Goal: Task Accomplishment & Management: Manage account settings

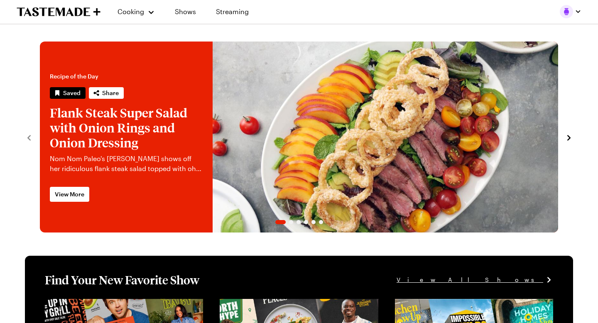
click at [40, 155] on link "Flank Steak Super Salad with Onion Rings and Onion Dressing" at bounding box center [40, 137] width 0 height 191
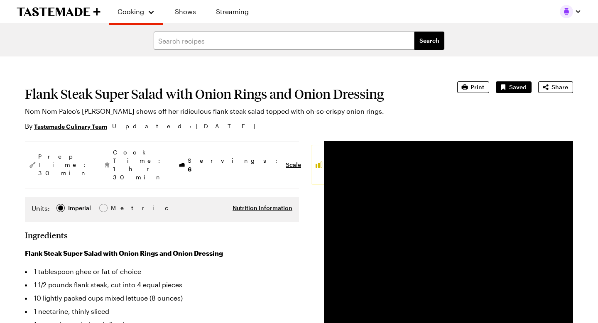
click at [567, 12] on img "button" at bounding box center [566, 11] width 13 height 13
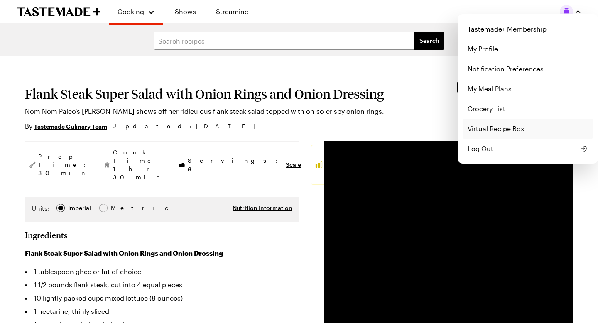
click at [497, 131] on link "Virtual Recipe Box" at bounding box center [528, 129] width 130 height 20
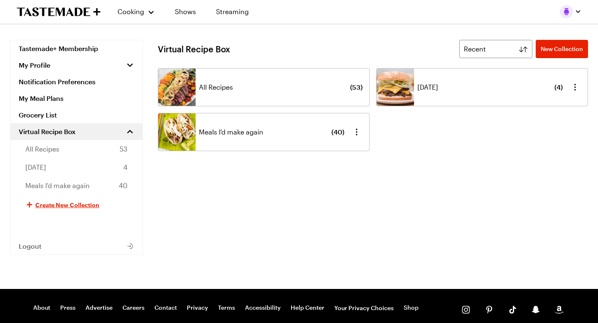
click at [432, 86] on span "[DATE]" at bounding box center [428, 87] width 21 height 10
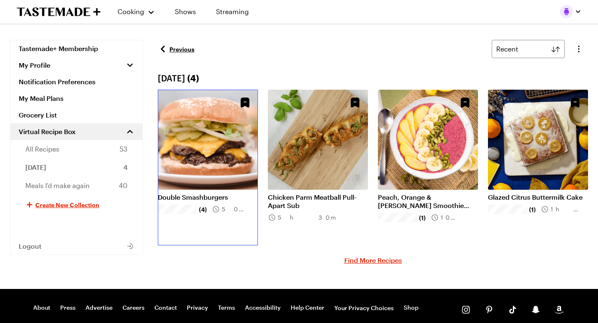
click at [221, 193] on link "Double Smashburgers" at bounding box center [208, 197] width 100 height 8
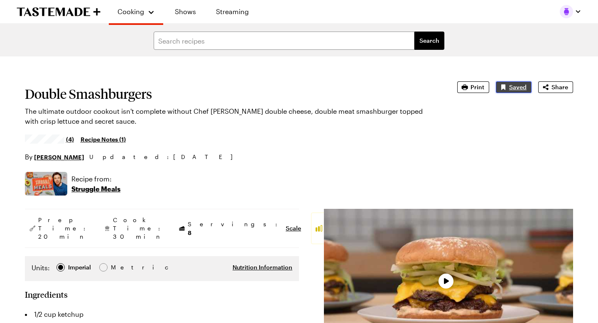
click at [514, 89] on span "Saved" at bounding box center [518, 87] width 17 height 8
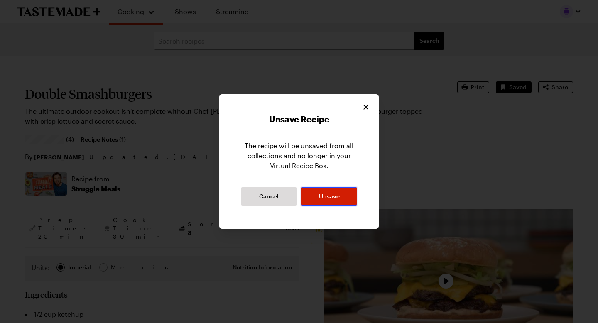
click at [343, 199] on button "Unsave" at bounding box center [329, 196] width 56 height 18
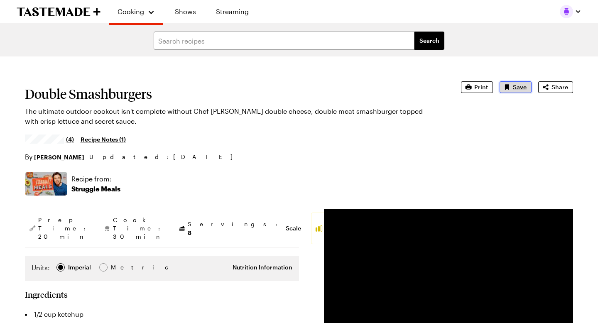
click at [519, 86] on span "Save" at bounding box center [520, 87] width 14 height 8
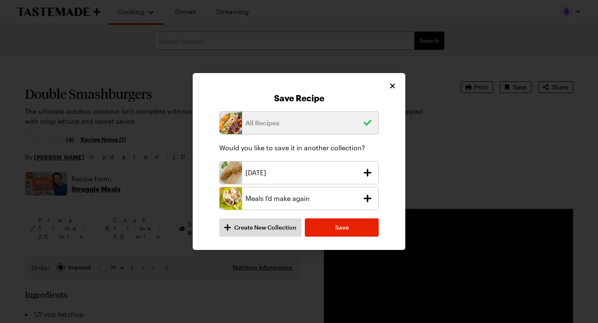
click at [309, 198] on p "Meals I'd make again" at bounding box center [302, 199] width 113 height 10
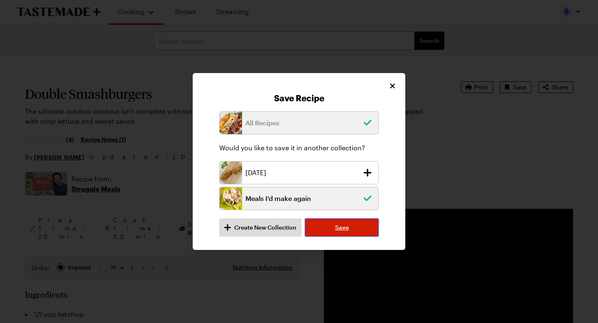
click at [351, 228] on button "Save" at bounding box center [342, 228] width 74 height 18
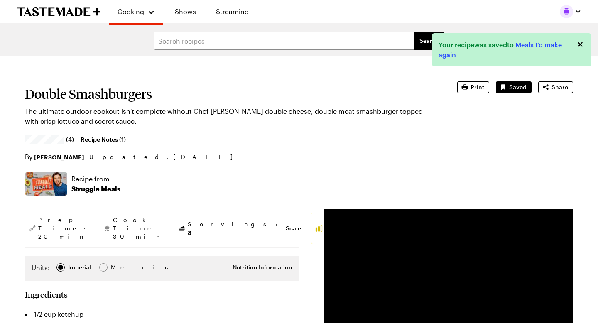
type textarea "x"
click at [573, 12] on img "button" at bounding box center [566, 11] width 13 height 13
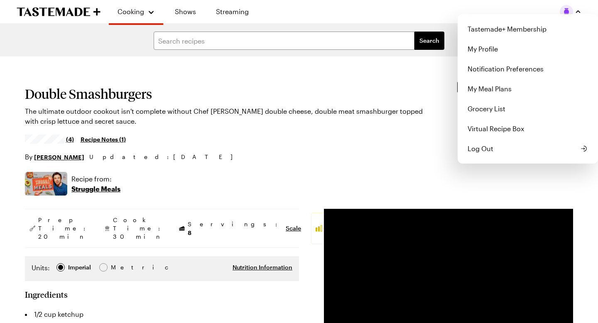
click at [491, 126] on link "Virtual Recipe Box" at bounding box center [528, 129] width 130 height 20
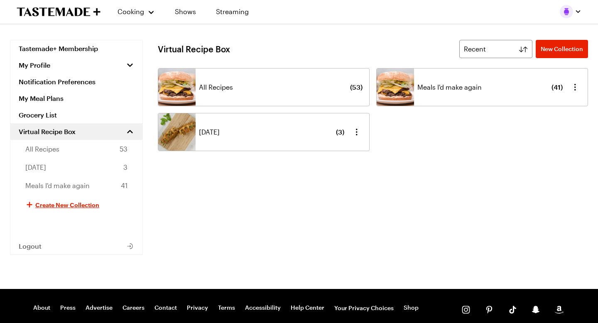
click at [279, 133] on div "[DATE] ( 3 )" at bounding box center [271, 131] width 145 height 37
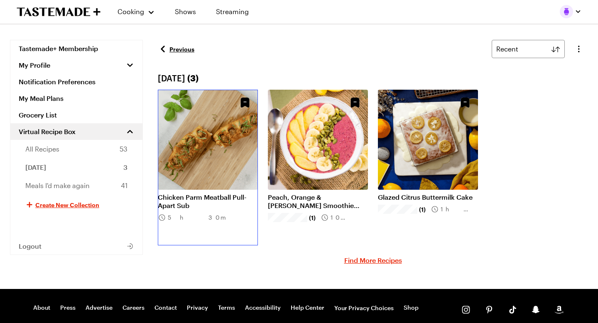
click at [227, 193] on link "Chicken Parm Meatball Pull-Apart Sub" at bounding box center [208, 201] width 100 height 17
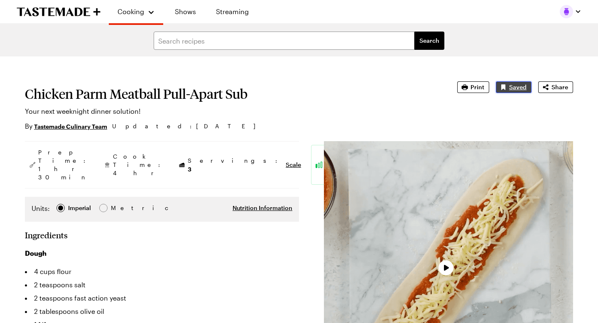
click at [512, 86] on span "Saved" at bounding box center [518, 87] width 17 height 8
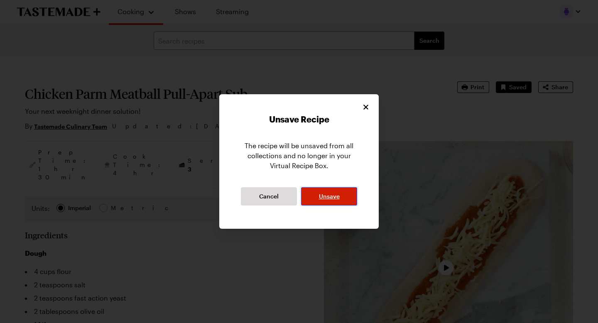
click at [338, 199] on span "Unsave" at bounding box center [329, 196] width 21 height 8
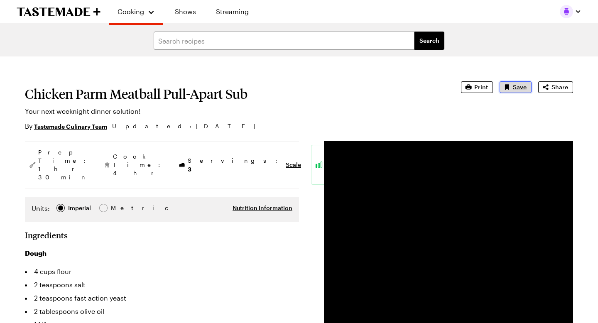
click at [522, 87] on span "Save" at bounding box center [520, 87] width 14 height 8
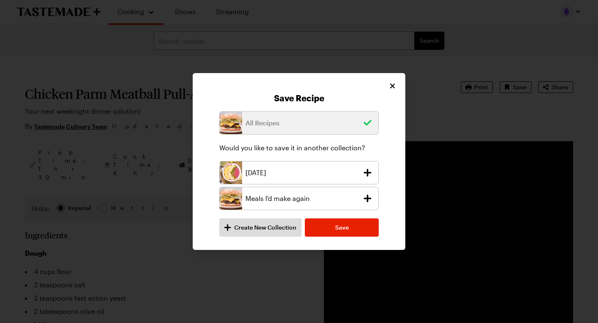
click at [304, 198] on p "Meals I'd make again" at bounding box center [302, 199] width 113 height 10
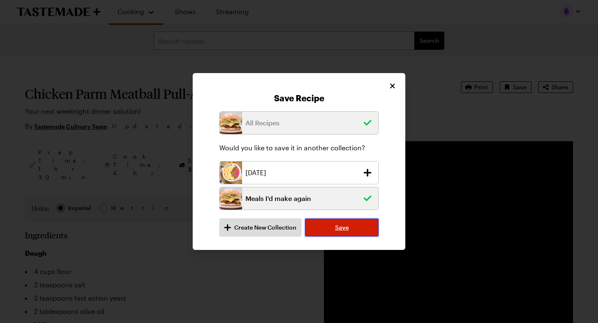
click at [336, 230] on span "Save" at bounding box center [342, 228] width 14 height 8
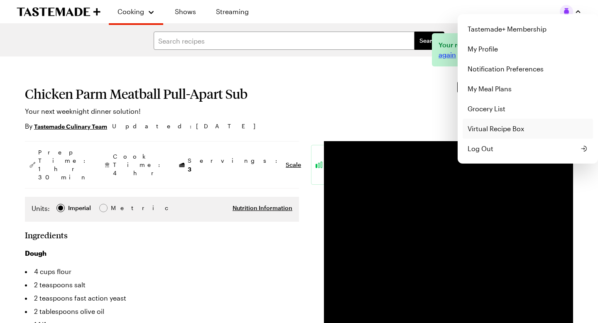
click at [491, 132] on link "Virtual Recipe Box" at bounding box center [528, 129] width 130 height 20
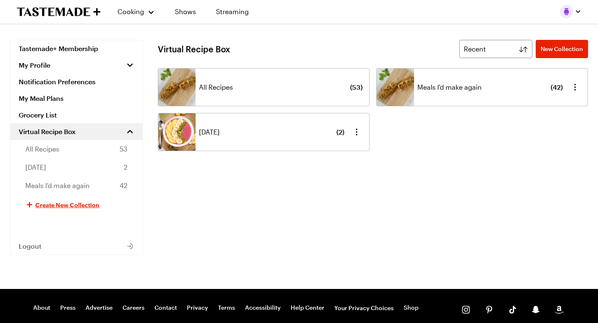
click at [480, 85] on span "Meals I'd make again" at bounding box center [450, 87] width 64 height 10
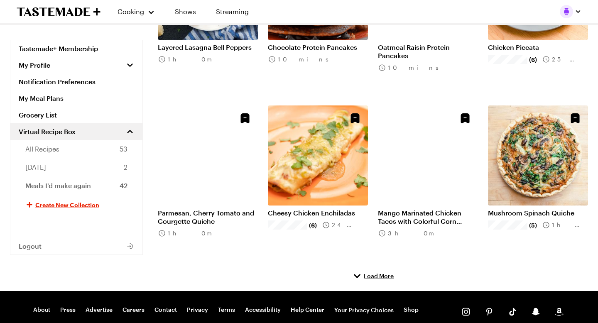
scroll to position [338, 0]
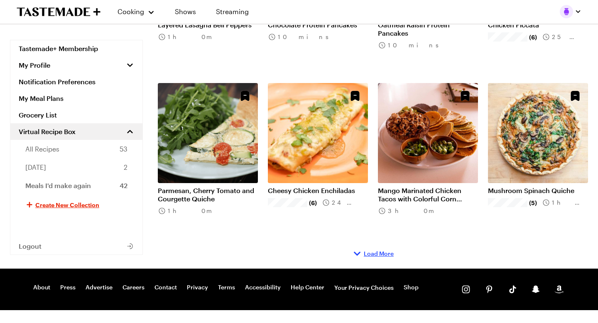
click at [377, 252] on span "Load More" at bounding box center [379, 254] width 30 height 8
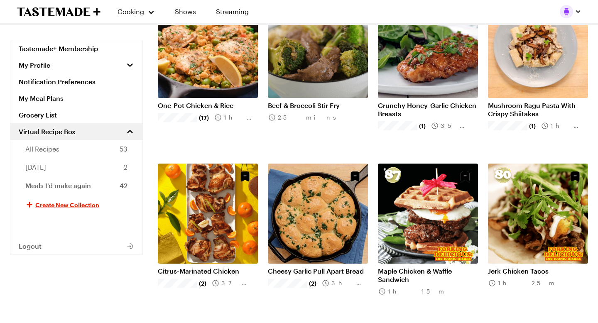
scroll to position [864, 0]
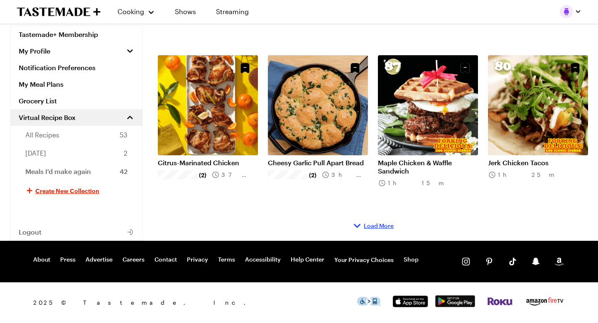
click at [382, 226] on span "Load More" at bounding box center [379, 226] width 30 height 8
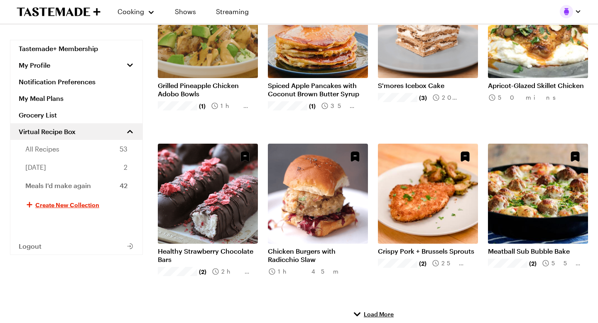
scroll to position [1361, 0]
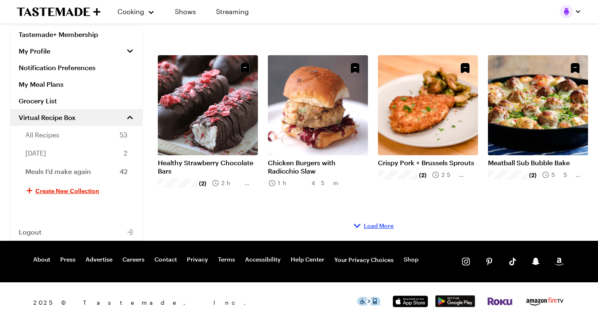
click at [381, 231] on button "Load More" at bounding box center [373, 226] width 42 height 10
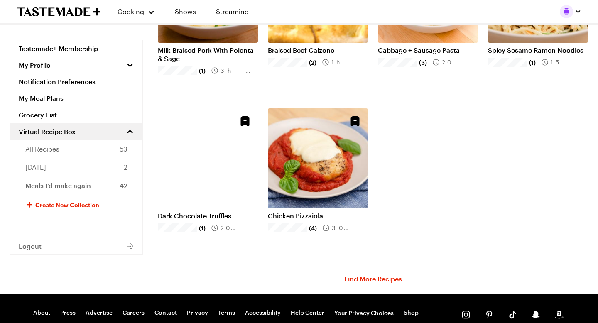
scroll to position [1640, 0]
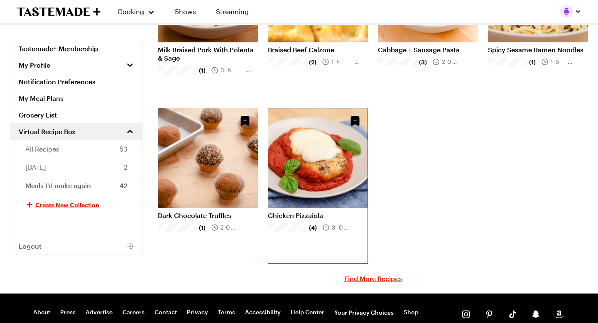
click at [325, 212] on link "Chicken Pizzaiola" at bounding box center [318, 216] width 100 height 8
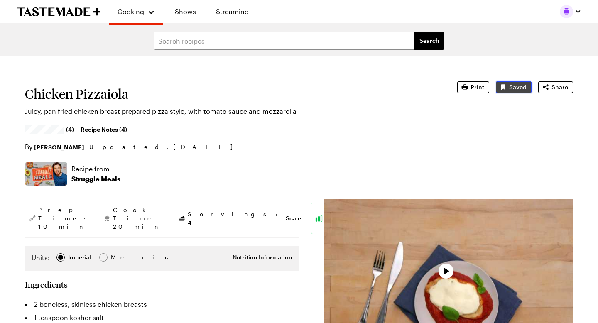
click at [524, 90] on span "Saved" at bounding box center [518, 87] width 17 height 8
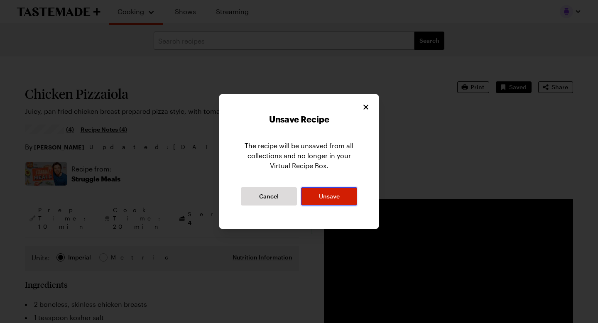
click at [342, 197] on button "Unsave" at bounding box center [329, 196] width 56 height 18
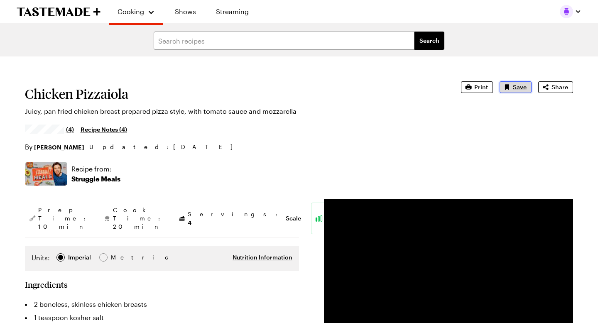
click at [519, 83] on span "Save" at bounding box center [520, 87] width 14 height 8
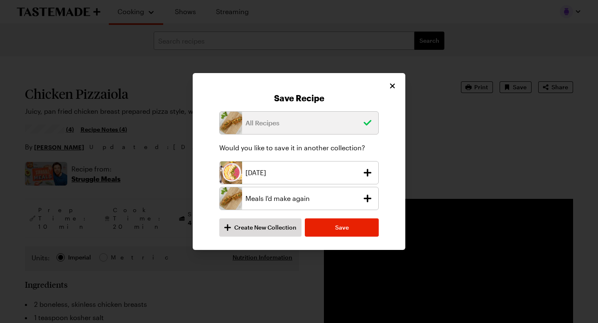
click at [285, 175] on p "[DATE]" at bounding box center [302, 173] width 113 height 10
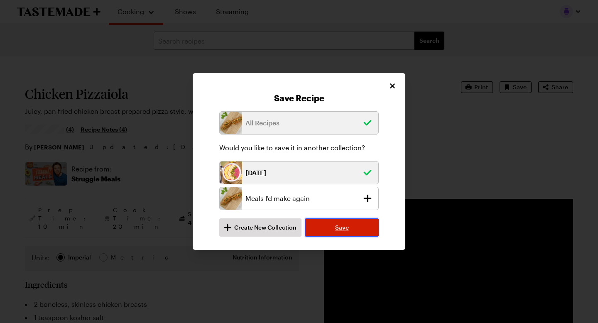
click at [341, 224] on span "Save" at bounding box center [342, 228] width 14 height 8
